Goal: Information Seeking & Learning: Learn about a topic

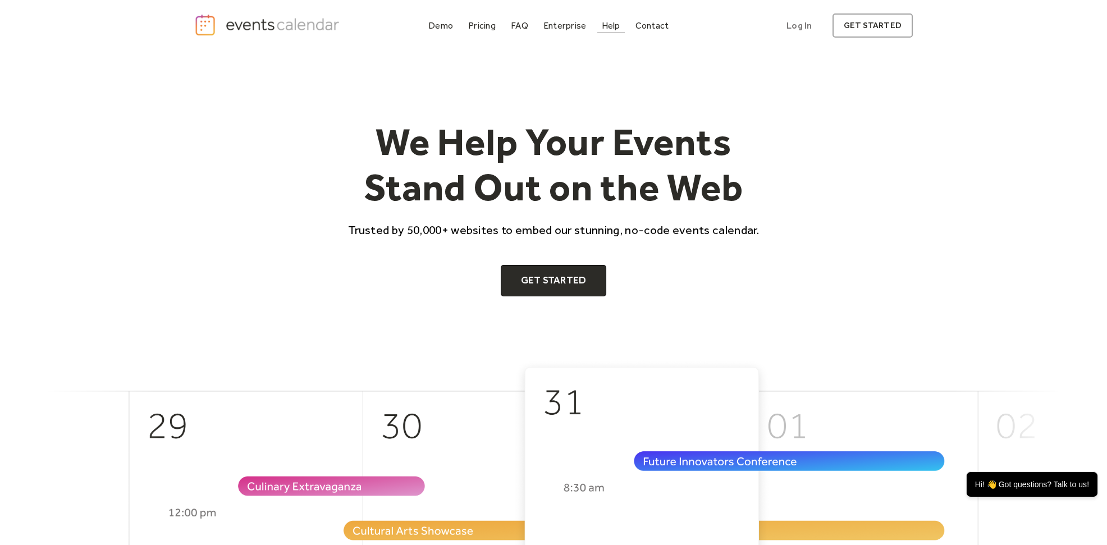
click at [610, 25] on div "Help" at bounding box center [611, 25] width 19 height 6
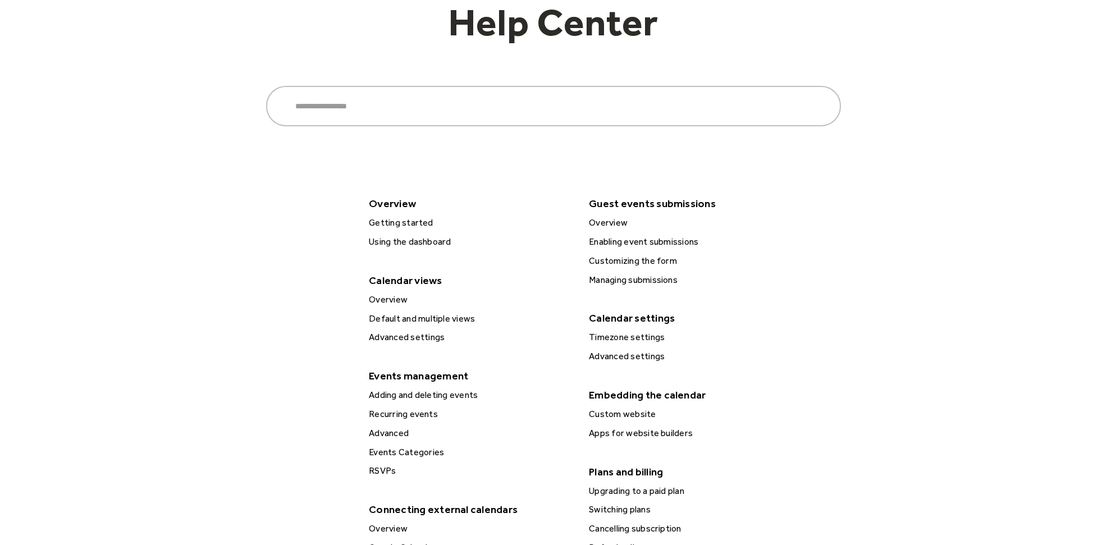
scroll to position [93, 0]
click at [393, 298] on div "Overview" at bounding box center [471, 300] width 210 height 15
